Goal: Transaction & Acquisition: Purchase product/service

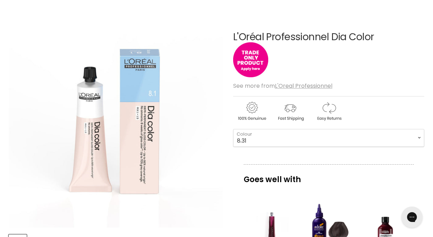
scroll to position [93, 0]
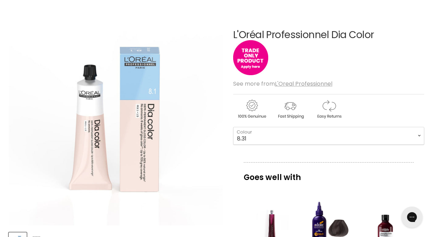
click at [289, 112] on img "Main content" at bounding box center [289, 109] width 37 height 21
select select "8.43"
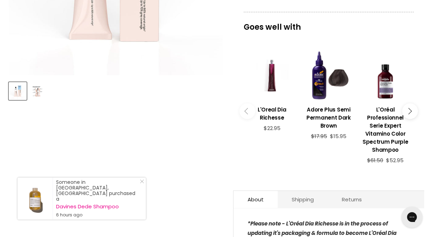
scroll to position [238, 0]
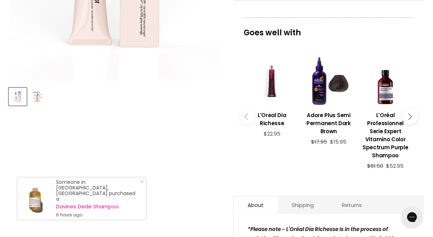
click at [409, 114] on icon "Main content" at bounding box center [408, 117] width 6 height 6
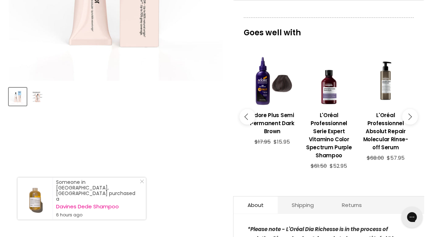
click at [409, 114] on icon "Main content" at bounding box center [408, 117] width 6 height 6
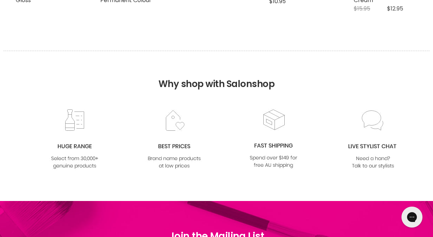
scroll to position [0, 0]
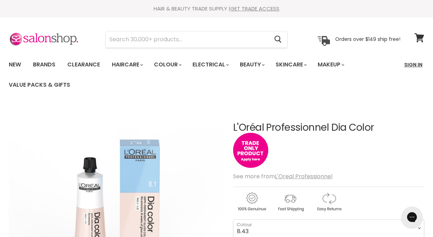
click at [415, 62] on link "Sign In" at bounding box center [413, 64] width 27 height 15
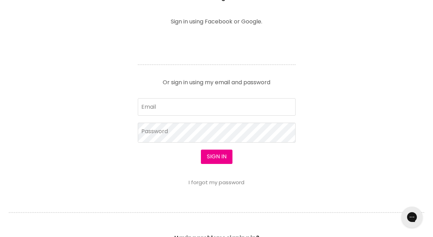
scroll to position [283, 0]
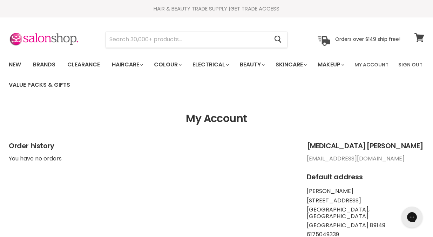
click at [420, 38] on icon at bounding box center [418, 37] width 9 height 9
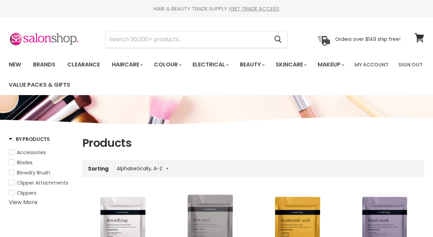
select select "title-ascending"
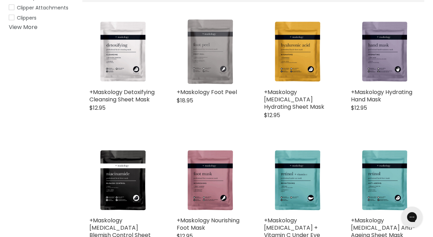
scroll to position [164, 0]
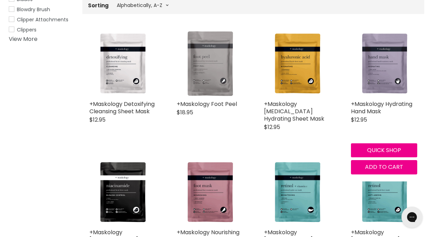
click at [379, 82] on img "Main content" at bounding box center [384, 64] width 66 height 66
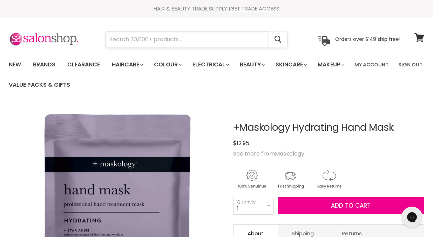
click at [201, 40] on input "Search" at bounding box center [187, 40] width 163 height 16
type input "i"
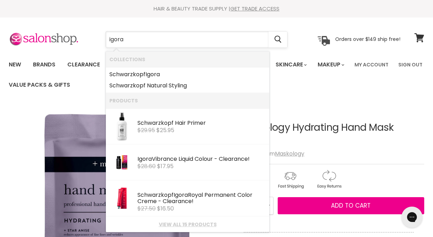
type input "agora"
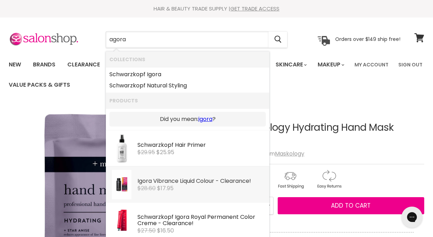
click at [187, 184] on div "Igora Vibrance Liquid Colour - Clearance!" at bounding box center [201, 181] width 128 height 7
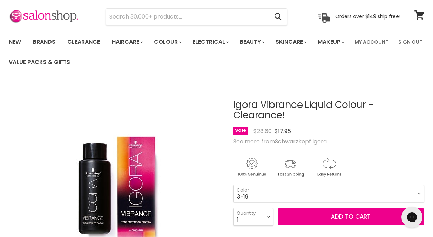
scroll to position [12, 0]
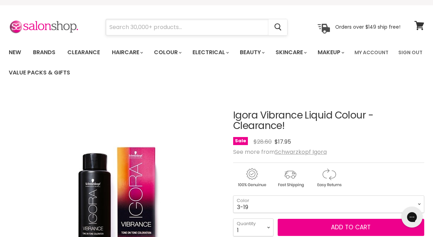
click at [214, 29] on input "Search" at bounding box center [187, 27] width 163 height 16
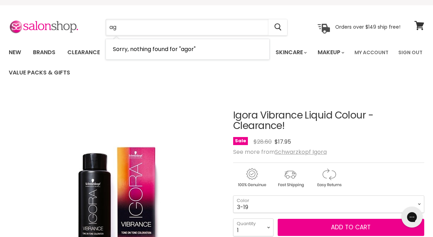
type input "a"
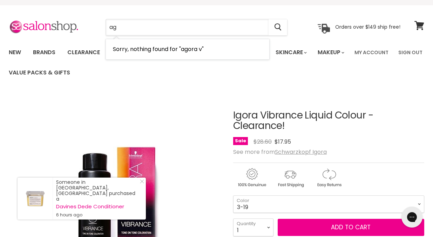
type input "a"
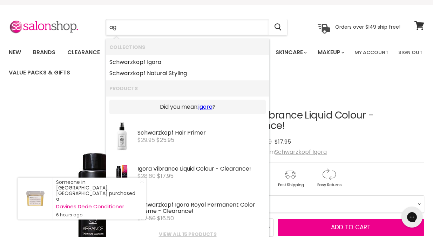
type input "a"
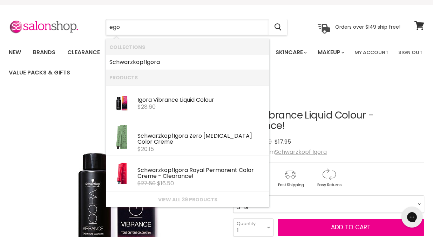
drag, startPoint x: 179, startPoint y: 0, endPoint x: 198, endPoint y: 102, distance: 104.1
click at [198, 102] on div "Igo ra Vibrance Liquid Colour" at bounding box center [201, 100] width 128 height 7
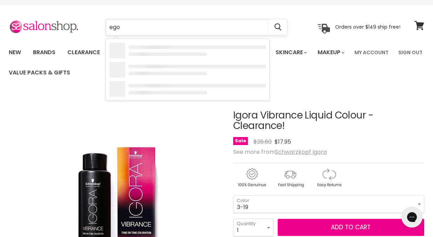
click at [141, 30] on input "ego" at bounding box center [187, 27] width 163 height 16
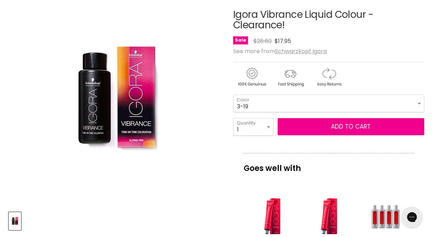
scroll to position [108, 0]
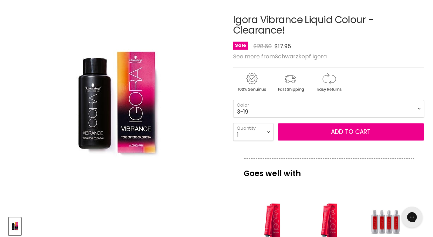
type input "ego"
select select "7-48"
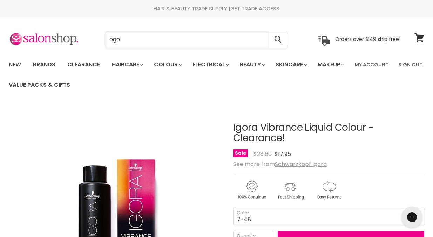
drag, startPoint x: 148, startPoint y: 43, endPoint x: 123, endPoint y: 42, distance: 24.5
click at [123, 42] on input "ego" at bounding box center [187, 40] width 163 height 16
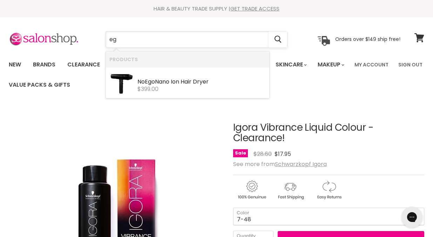
type input "e"
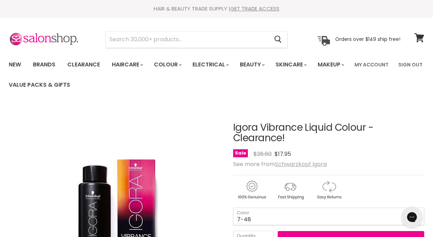
click at [294, 165] on u "Schwarzkopf Igora" at bounding box center [301, 164] width 52 height 8
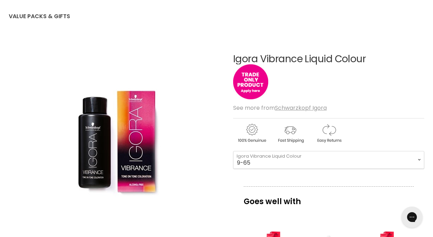
scroll to position [62, 0]
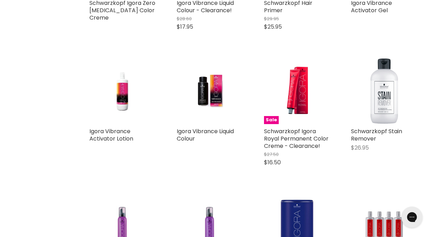
scroll to position [360, 0]
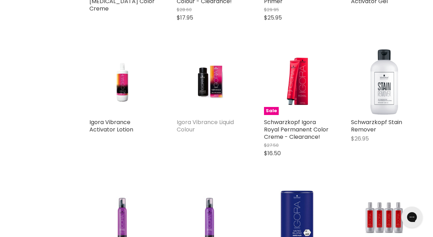
click at [205, 120] on link "Igora Vibrance Liquid Colour" at bounding box center [205, 125] width 57 height 15
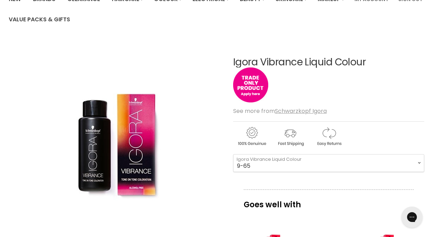
scroll to position [67, 0]
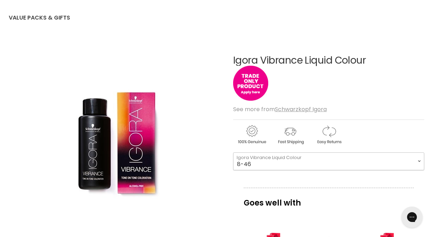
select select "8-46"
click at [413, 217] on icon "Gorgias live chat" at bounding box center [412, 218] width 8 height 8
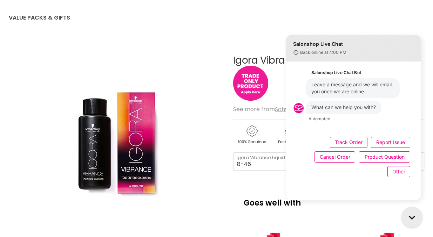
click at [256, 91] on img "Main content" at bounding box center [250, 83] width 35 height 35
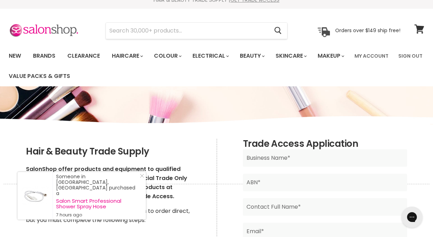
scroll to position [10, 0]
